Goal: Task Accomplishment & Management: Use online tool/utility

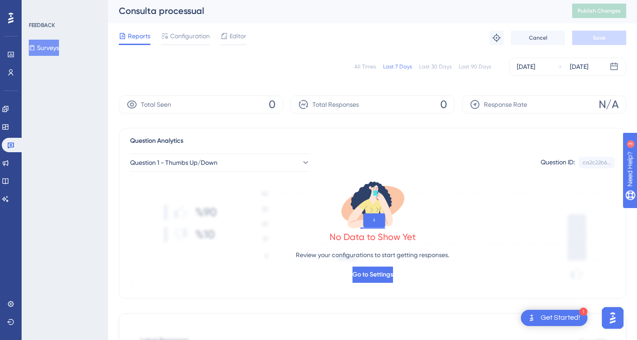
click at [288, 71] on div "All Times Last 7 Days Last 30 Days Last 90 Days [DATE] [DATE]" at bounding box center [373, 67] width 508 height 18
click at [9, 133] on link at bounding box center [5, 127] width 7 height 14
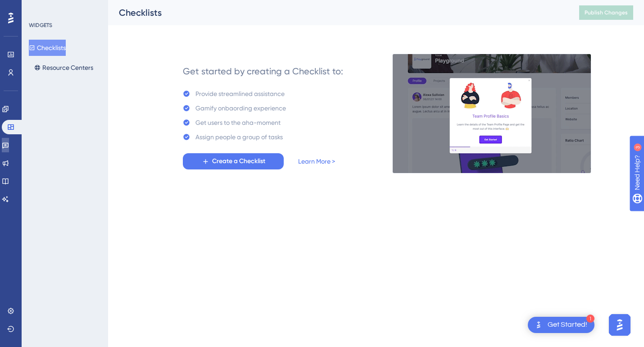
click at [9, 144] on icon at bounding box center [5, 144] width 7 height 7
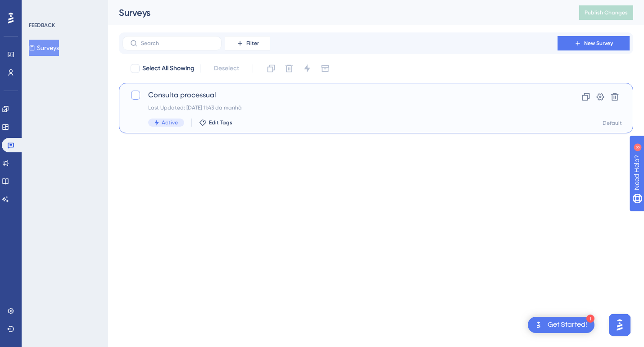
click at [138, 95] on div at bounding box center [135, 95] width 9 height 9
checkbox input "true"
click at [138, 95] on icon at bounding box center [135, 94] width 5 height 7
checkbox input "false"
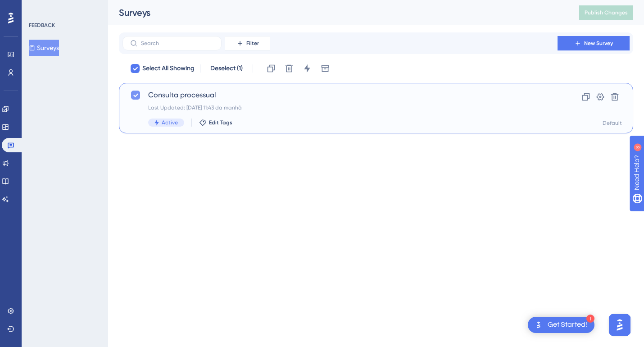
checkbox input "false"
click at [186, 95] on span "Consulta processual" at bounding box center [340, 95] width 384 height 11
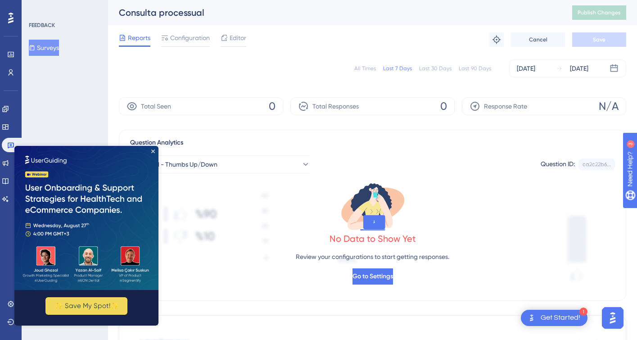
click at [150, 146] on img at bounding box center [86, 218] width 144 height 144
click at [150, 152] on img at bounding box center [86, 218] width 144 height 144
click at [152, 150] on icon "Close Preview" at bounding box center [153, 152] width 4 height 4
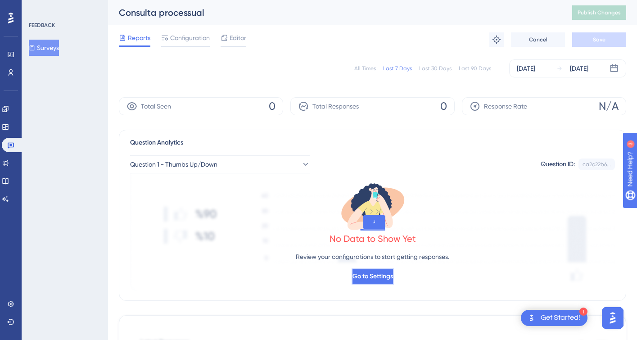
click at [379, 275] on span "Go to Settings" at bounding box center [373, 276] width 41 height 11
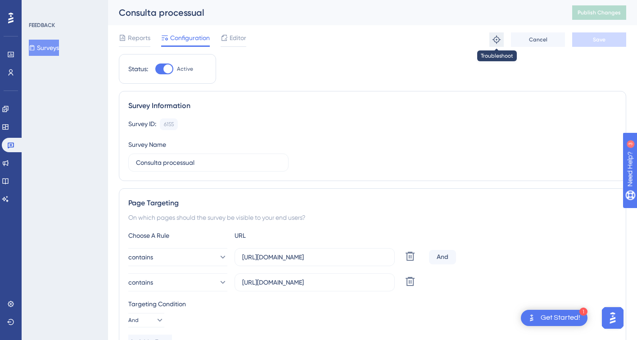
click at [497, 41] on icon at bounding box center [496, 39] width 9 height 9
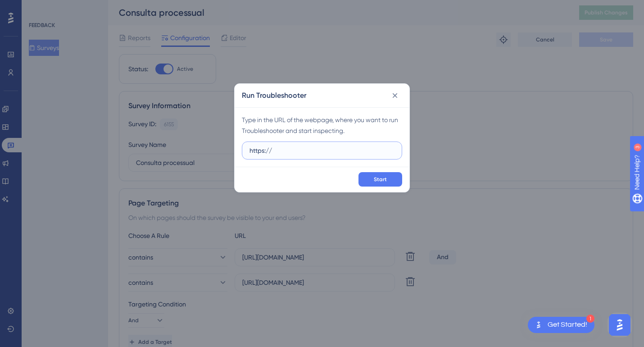
click at [295, 150] on input "https://" at bounding box center [322, 150] width 145 height 10
paste input "[DOMAIN_NAME][URL]"
type input "[URL][DOMAIN_NAME]"
click at [383, 176] on span "Start" at bounding box center [380, 179] width 13 height 7
click at [378, 178] on span "Start" at bounding box center [380, 179] width 13 height 7
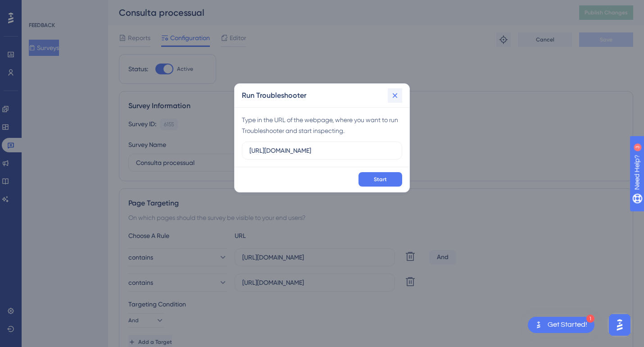
click at [397, 92] on icon at bounding box center [394, 95] width 9 height 9
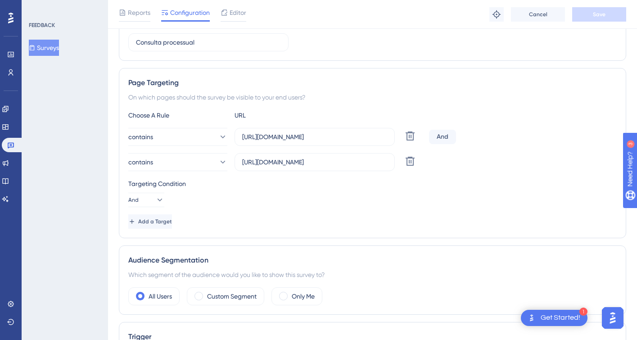
scroll to position [127, 0]
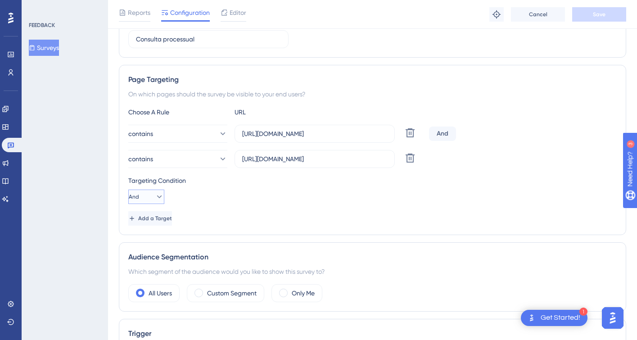
click at [155, 195] on icon at bounding box center [159, 196] width 9 height 9
click at [174, 218] on button "Add a Target" at bounding box center [150, 218] width 45 height 14
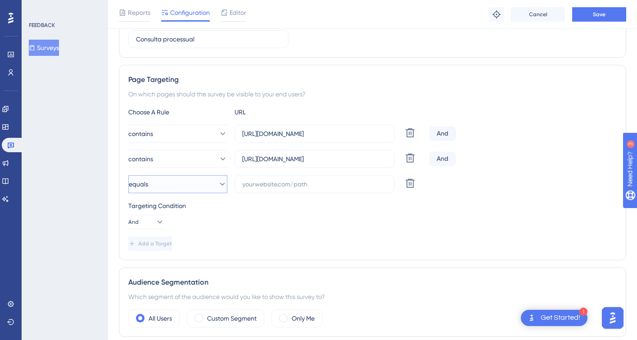
click at [177, 178] on button "equals" at bounding box center [177, 184] width 99 height 18
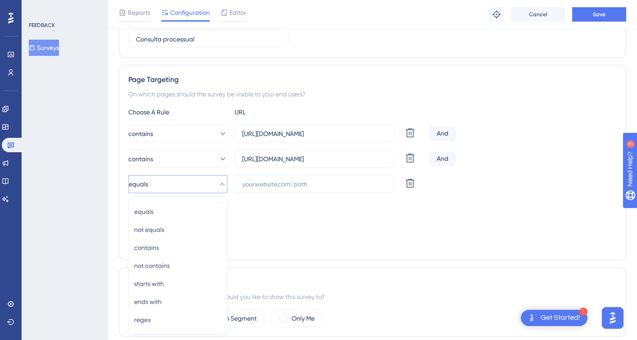
scroll to position [222, 0]
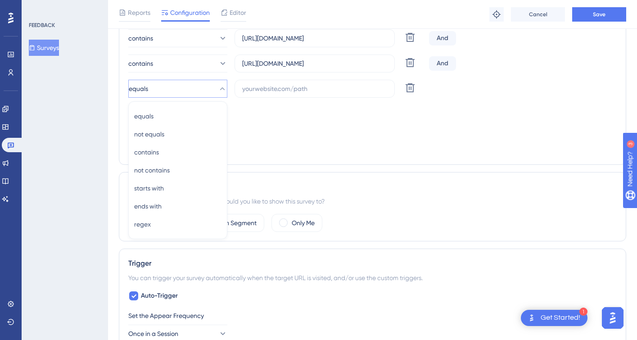
click at [267, 98] on div "Choose A Rule URL contains [URL][DOMAIN_NAME] Delete And contains [URL][DOMAIN_…" at bounding box center [372, 83] width 489 height 144
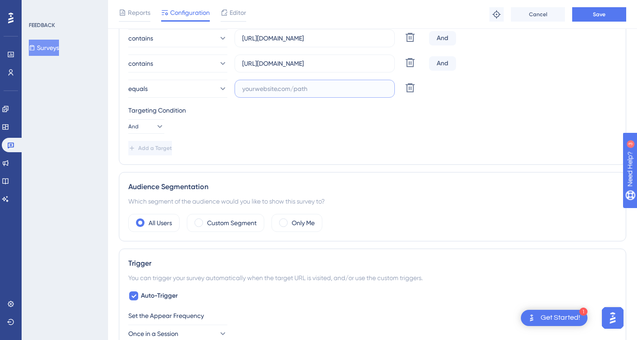
click at [276, 89] on input "text" at bounding box center [314, 89] width 145 height 10
paste input "[URL][DOMAIN_NAME]"
type input "[URL][DOMAIN_NAME]"
click at [327, 118] on div "Targeting Condition And" at bounding box center [372, 119] width 489 height 29
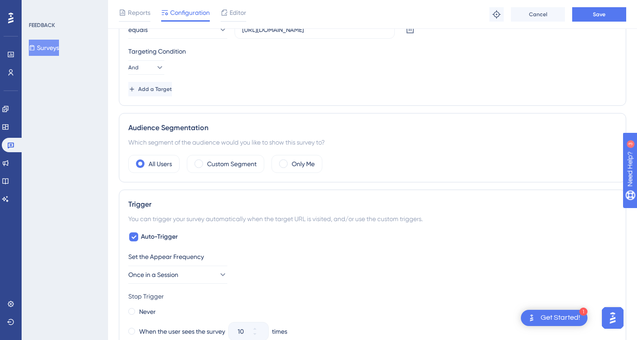
scroll to position [333, 0]
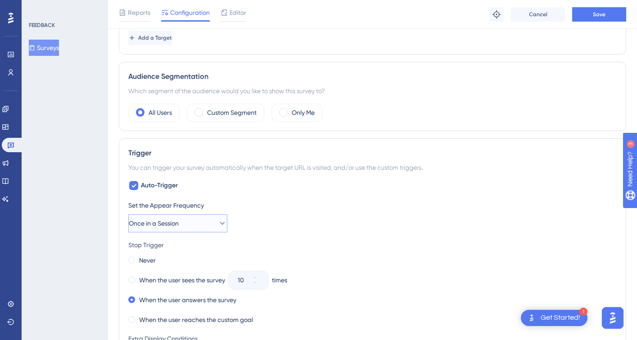
click at [177, 226] on span "Once in a Session" at bounding box center [154, 223] width 50 height 11
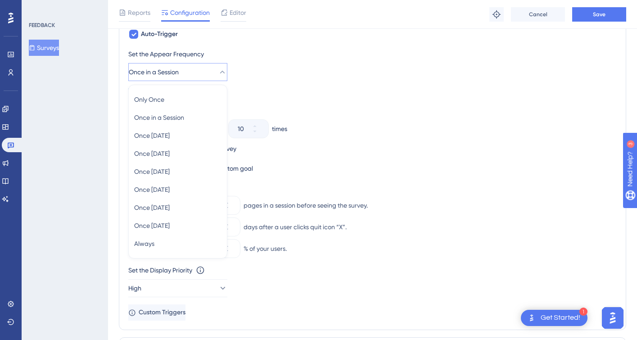
click at [461, 75] on div "Set the Appear Frequency Once in a Session Only Once Only Once Once in a Sessio…" at bounding box center [372, 185] width 489 height 272
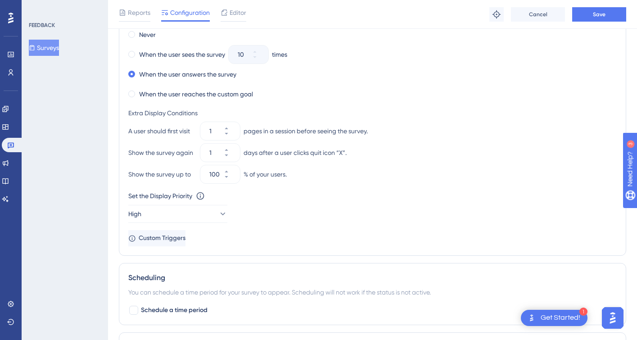
scroll to position [689, 0]
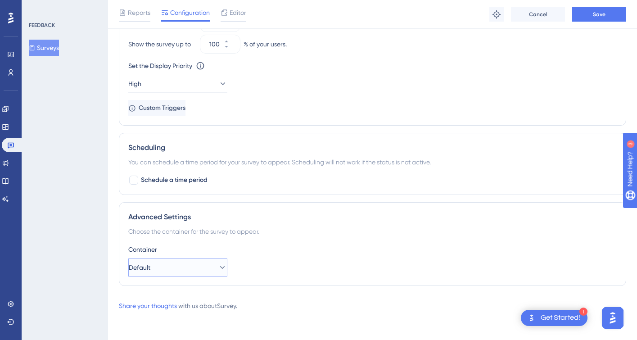
click at [170, 271] on button "Default" at bounding box center [177, 268] width 99 height 18
click at [311, 249] on div "Container" at bounding box center [372, 249] width 489 height 11
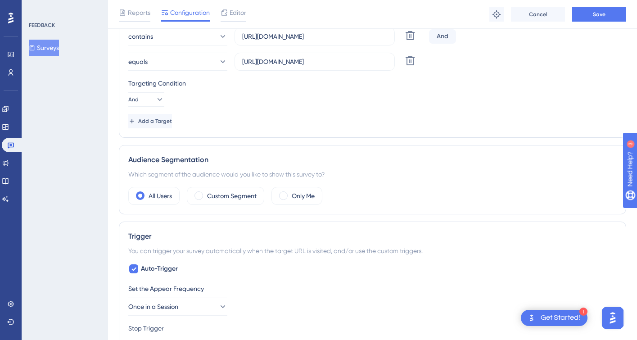
scroll to position [0, 0]
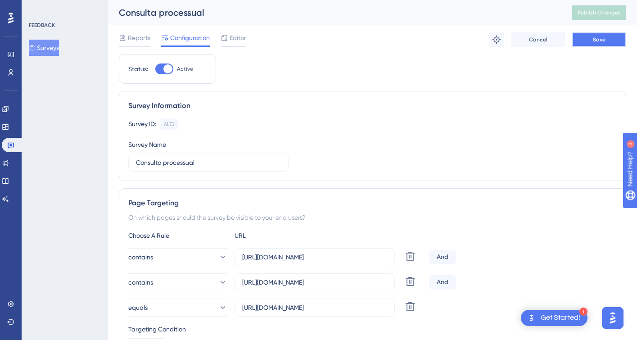
click at [595, 41] on span "Save" at bounding box center [599, 39] width 13 height 7
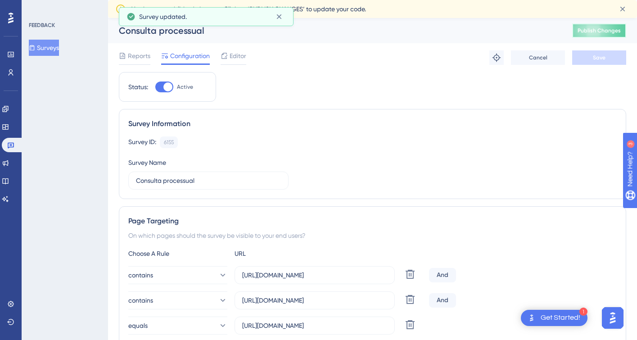
click at [596, 29] on span "Publish Changes" at bounding box center [599, 30] width 43 height 7
